Goal: Navigation & Orientation: Find specific page/section

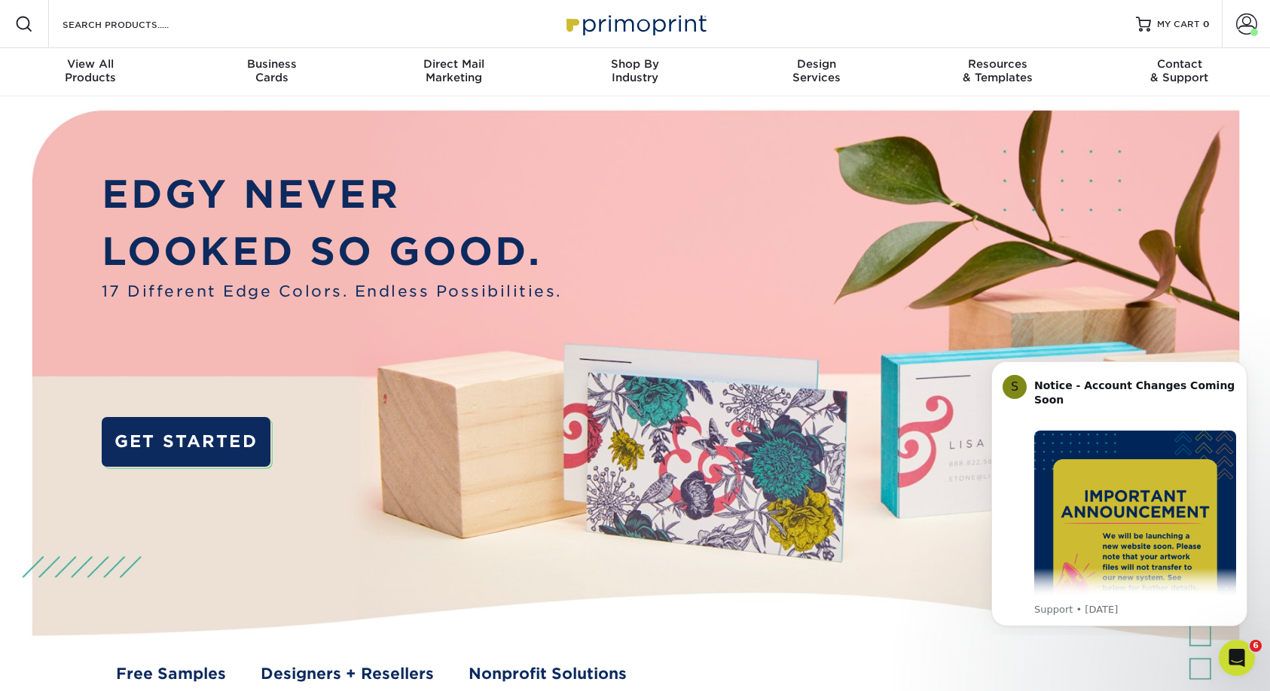
click at [943, 276] on img at bounding box center [634, 410] width 1257 height 629
click at [1246, 25] on span at bounding box center [1246, 24] width 21 height 21
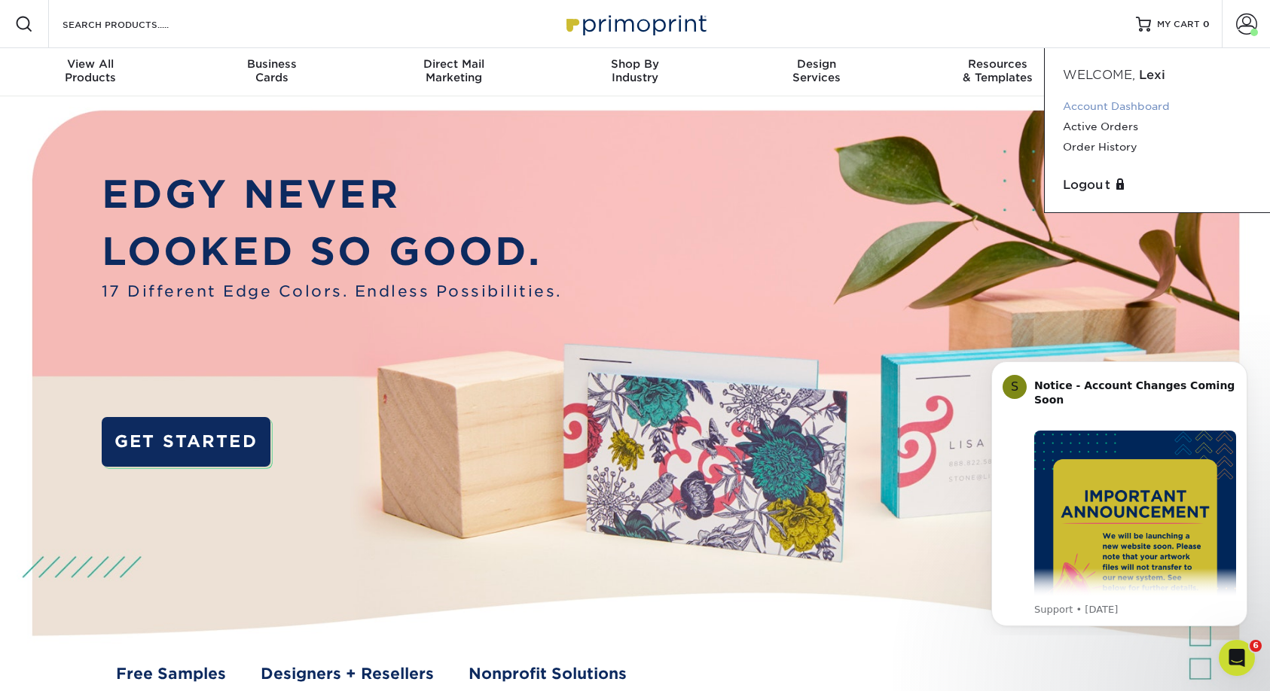
click at [1094, 108] on link "Account Dashboard" at bounding box center [1157, 106] width 189 height 20
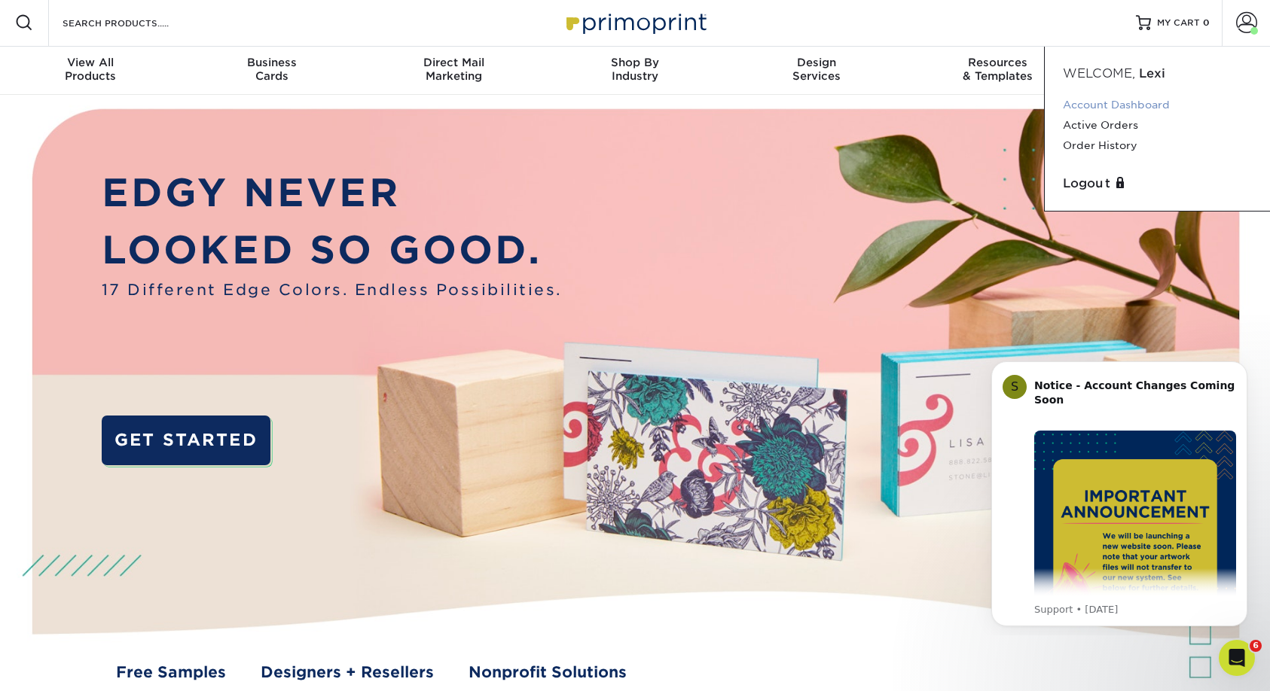
scroll to position [1, 0]
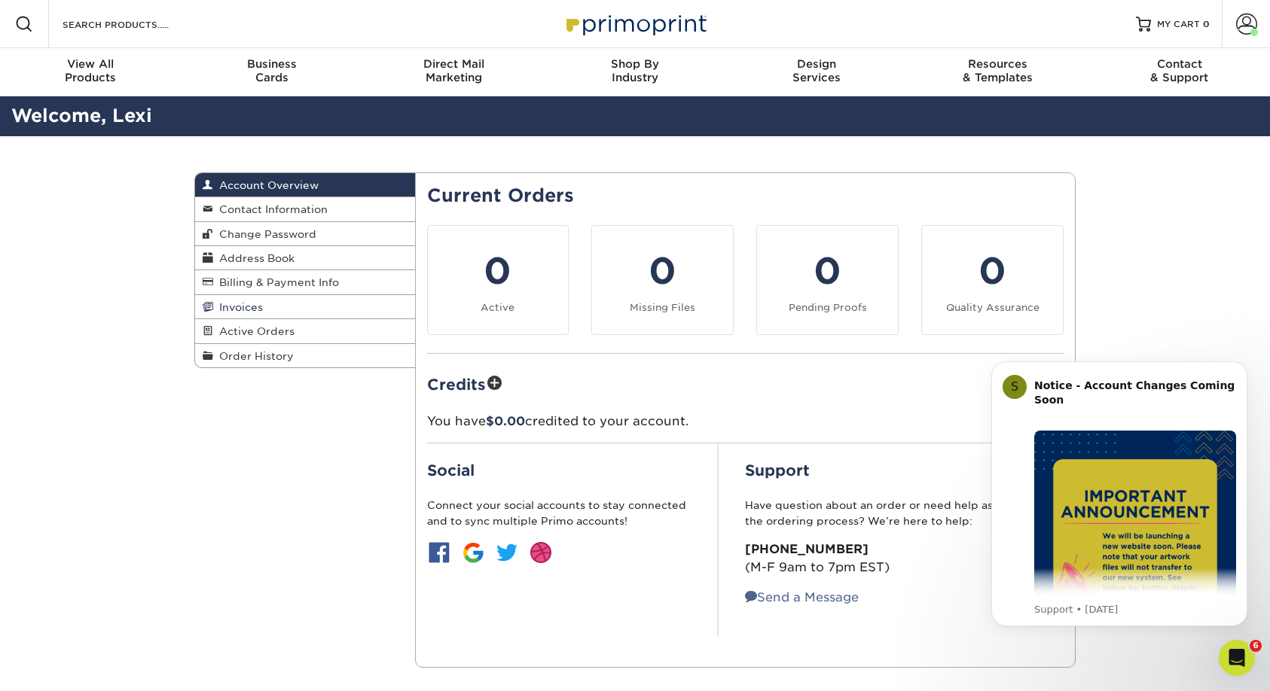
click at [245, 307] on span "Invoices" at bounding box center [238, 307] width 50 height 12
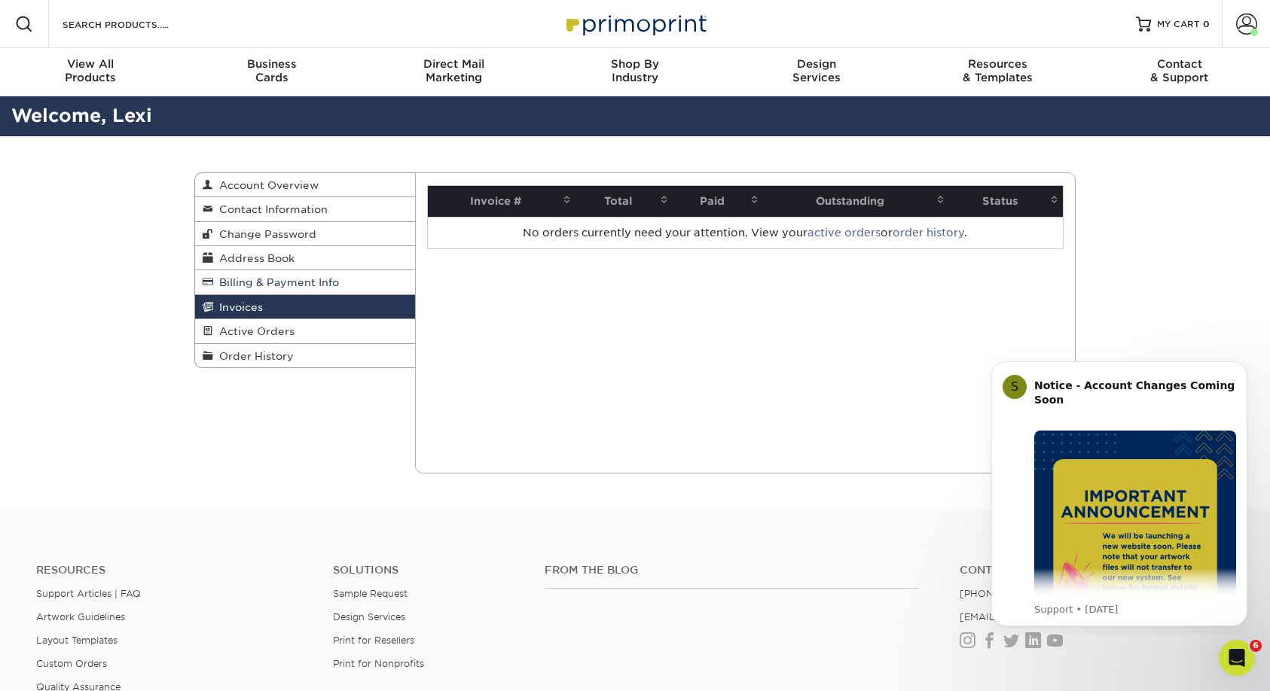
click at [251, 286] on span "Billing & Payment Info" at bounding box center [276, 282] width 126 height 12
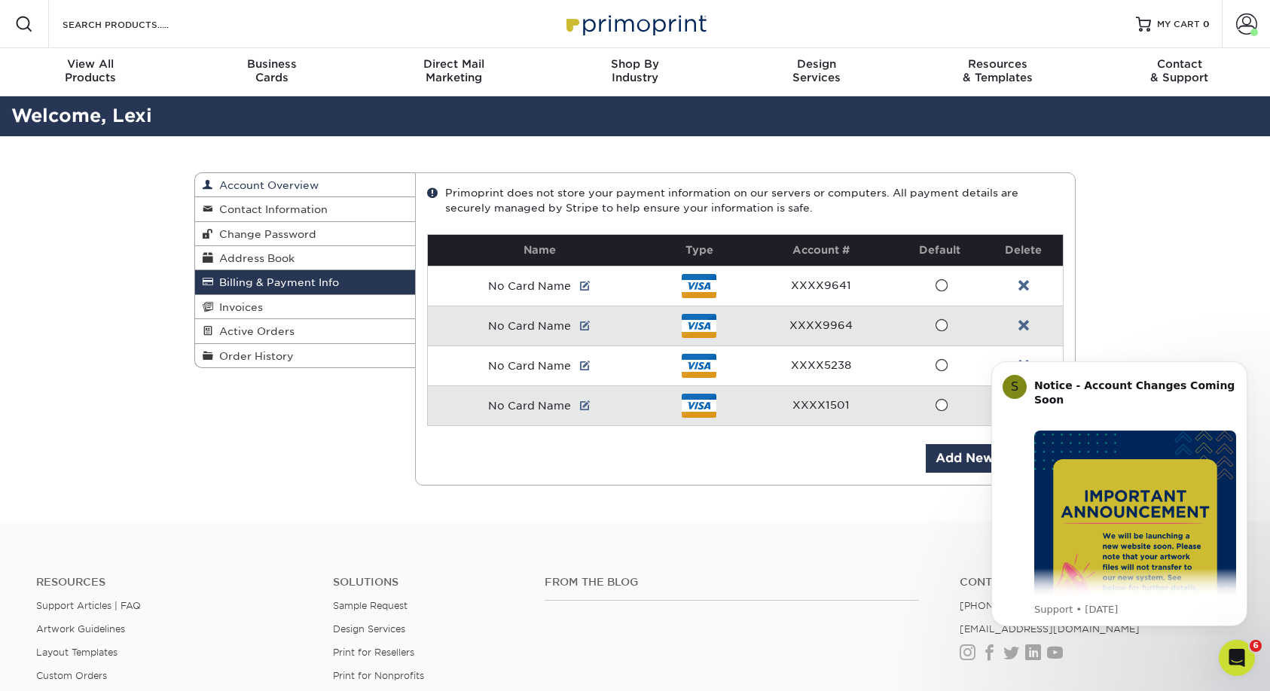
click at [293, 187] on span "Account Overview" at bounding box center [265, 185] width 105 height 12
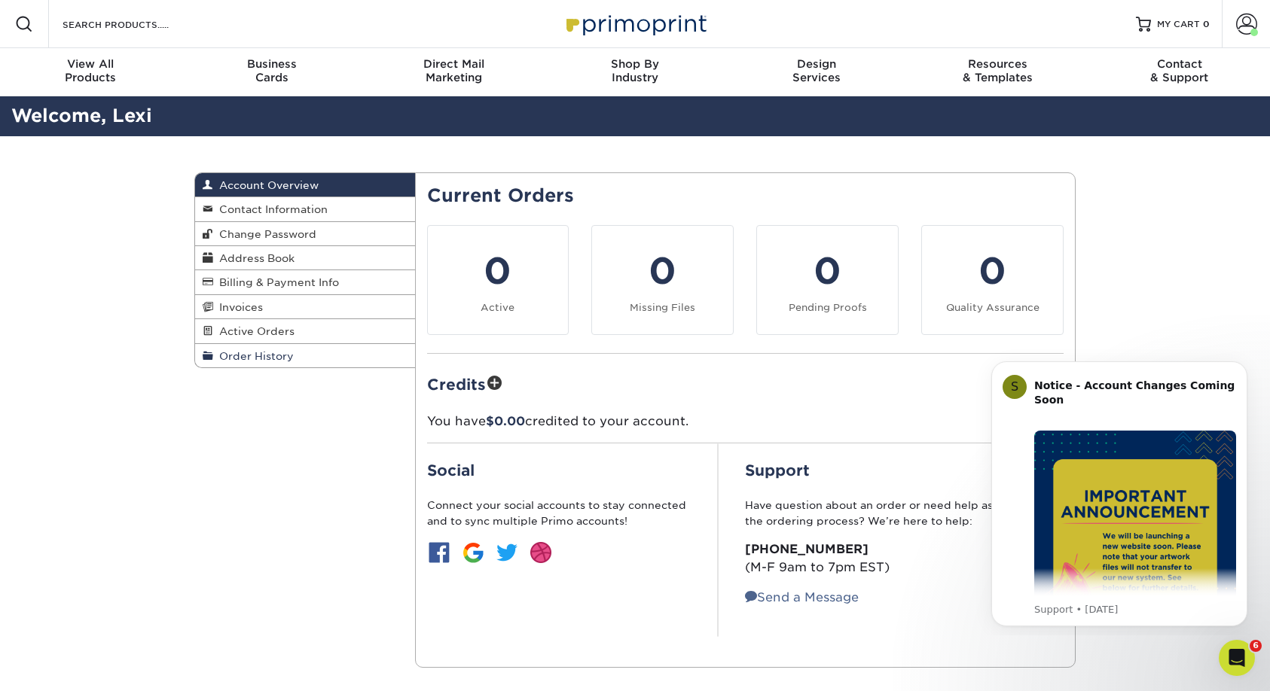
click at [228, 358] on span "Order History" at bounding box center [253, 356] width 81 height 12
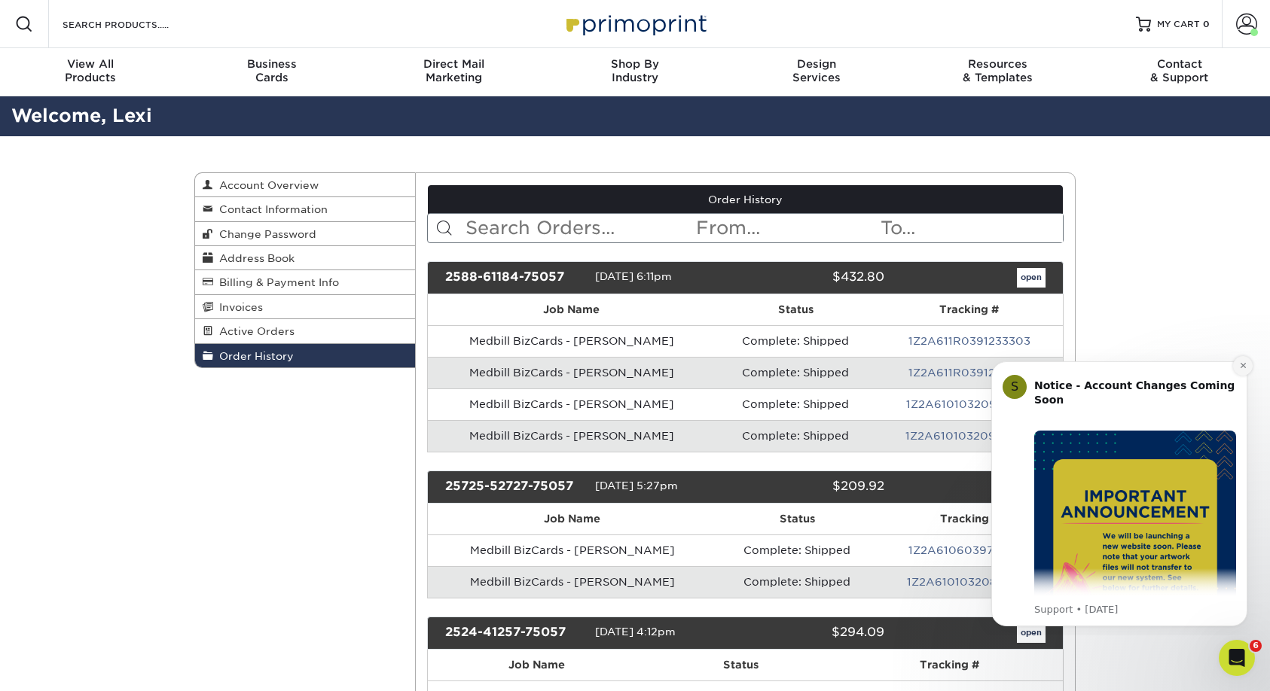
drag, startPoint x: 1235, startPoint y: 364, endPoint x: 2203, endPoint y: 718, distance: 1030.3
click at [1235, 364] on button "Dismiss notification" at bounding box center [1243, 366] width 20 height 20
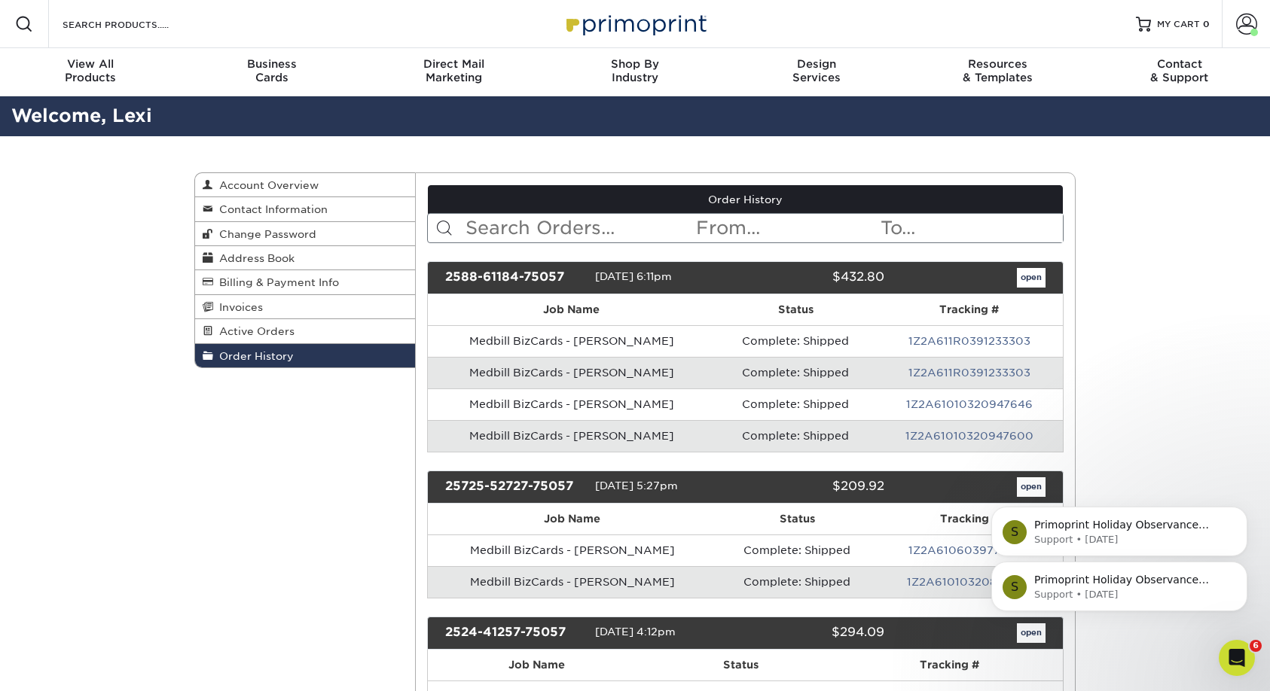
scroll to position [2, 0]
